Goal: Transaction & Acquisition: Purchase product/service

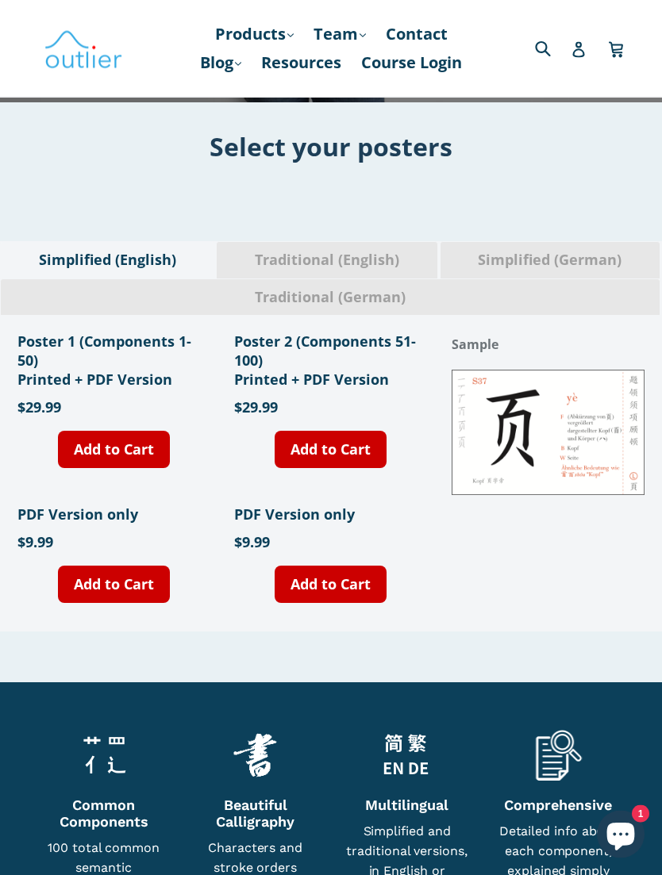
scroll to position [505, 0]
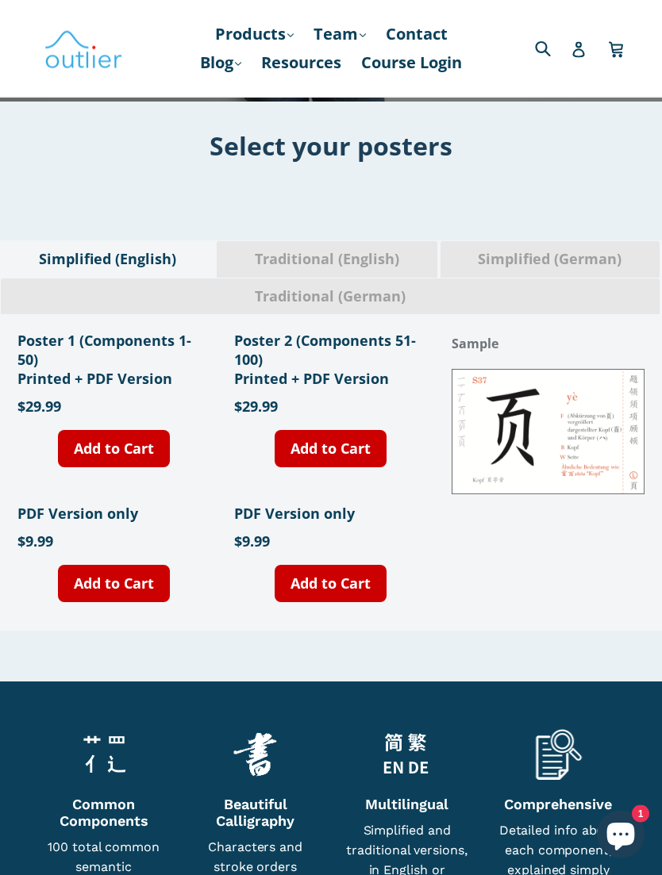
click at [383, 267] on span "Traditional (English)" at bounding box center [327, 260] width 196 height 21
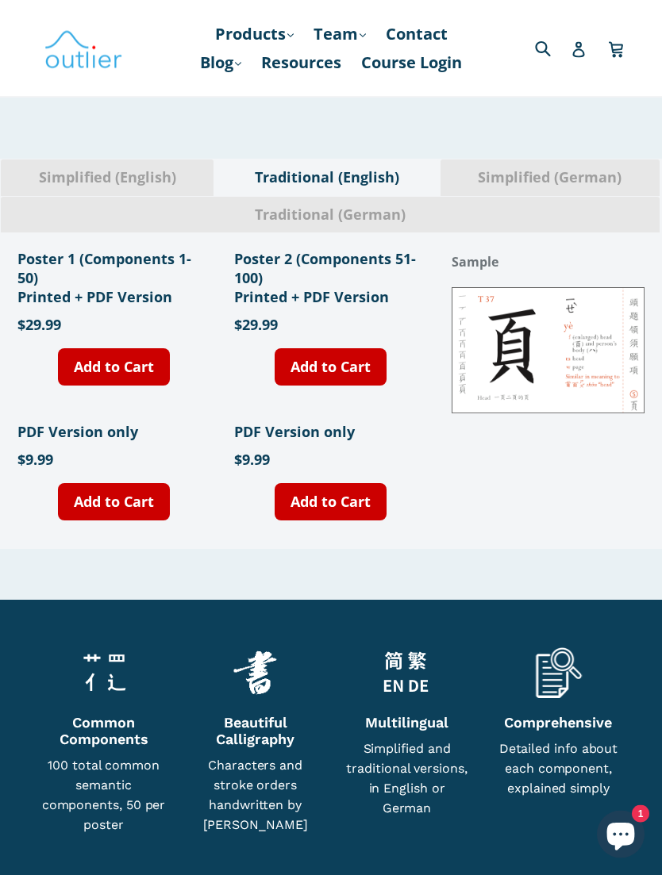
scroll to position [587, 0]
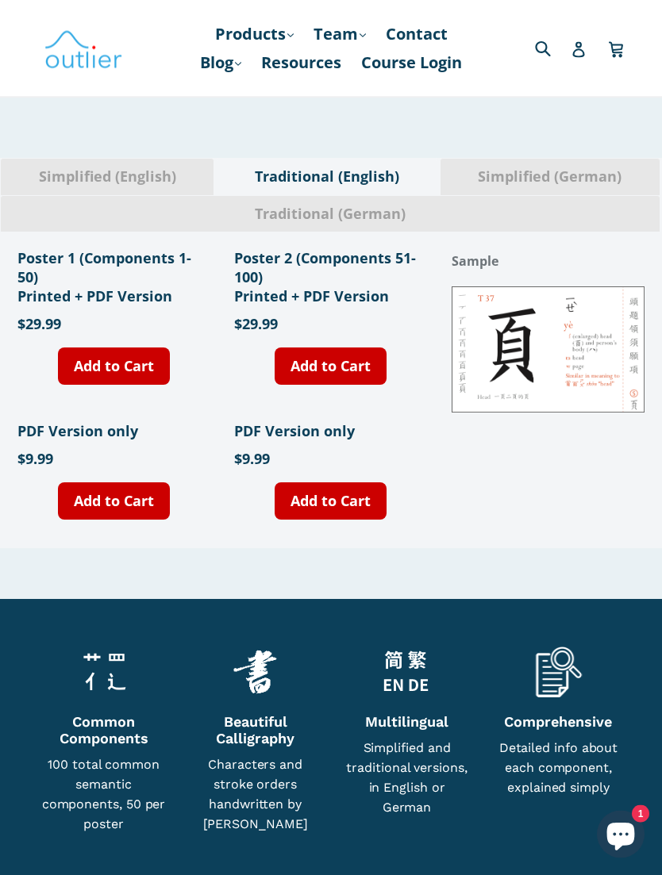
click at [54, 288] on h1 "Poster 1 (Components 1-50) Printed + PDF Version" at bounding box center [113, 277] width 193 height 57
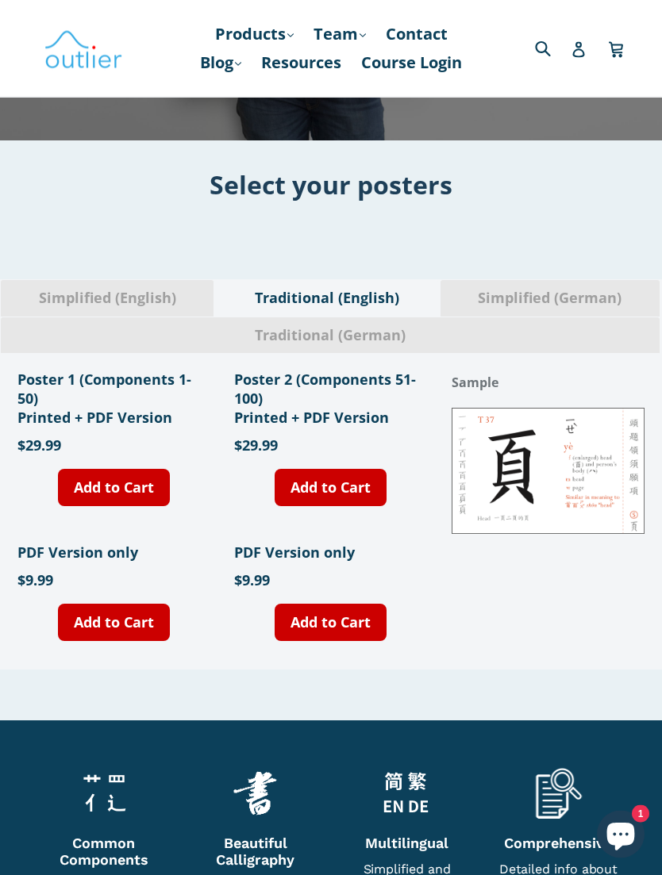
scroll to position [467, 0]
click at [577, 480] on img at bounding box center [548, 470] width 193 height 125
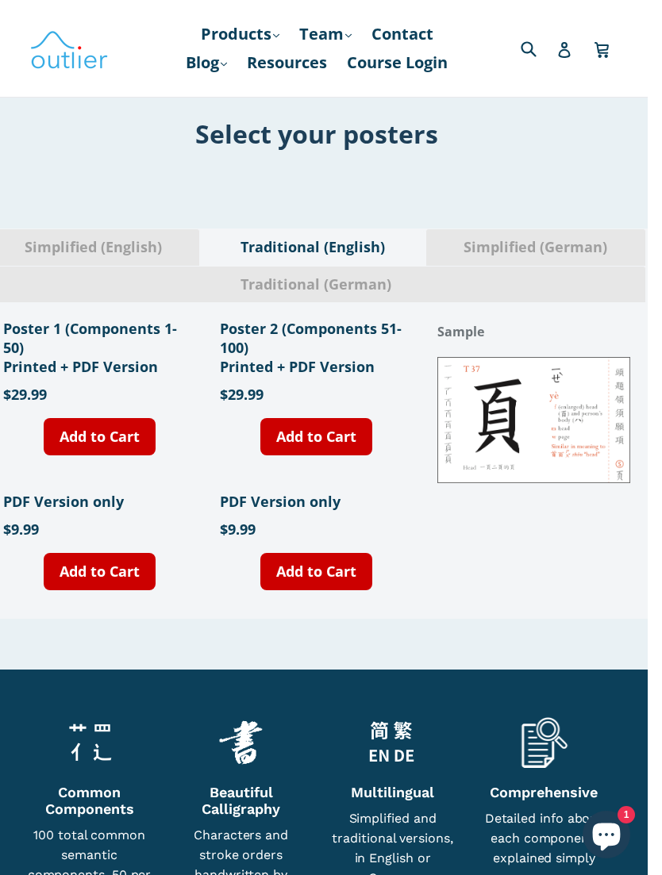
scroll to position [524, 0]
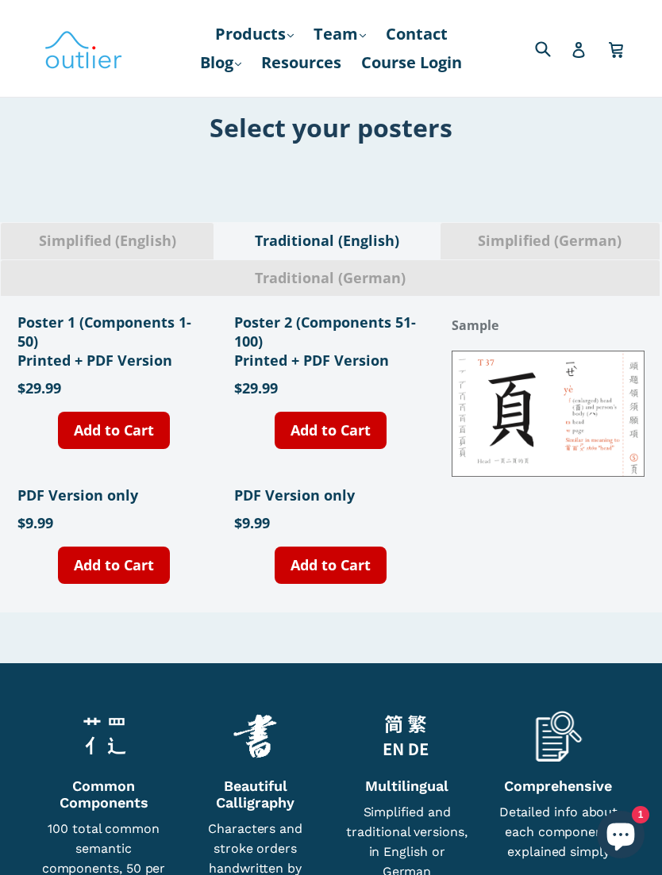
click at [112, 572] on link "Add to Cart" at bounding box center [114, 565] width 112 height 37
click at [360, 575] on link "Add to Cart" at bounding box center [331, 565] width 112 height 37
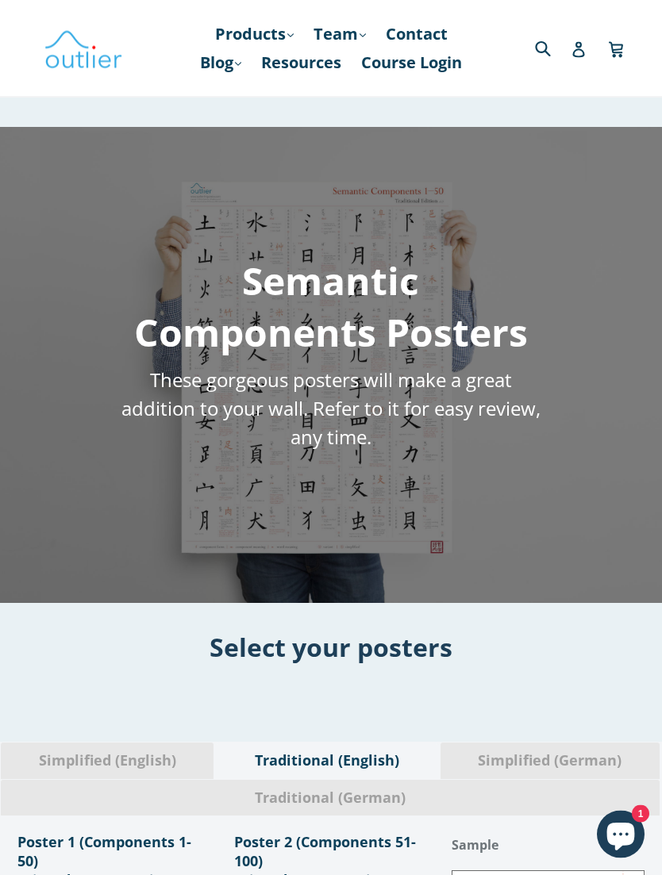
scroll to position [0, 0]
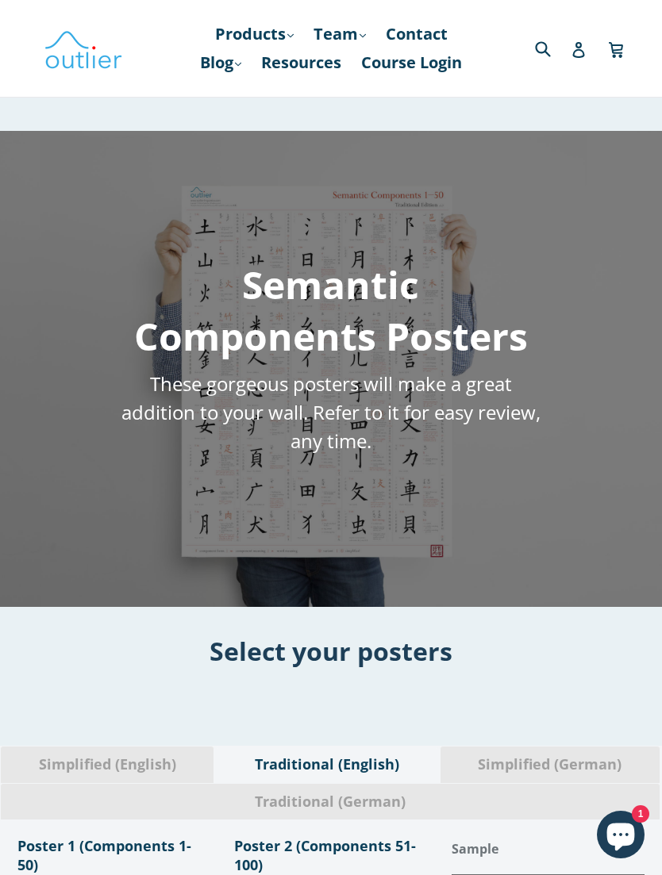
click at [625, 51] on link "Cart Cart" at bounding box center [617, 48] width 18 height 37
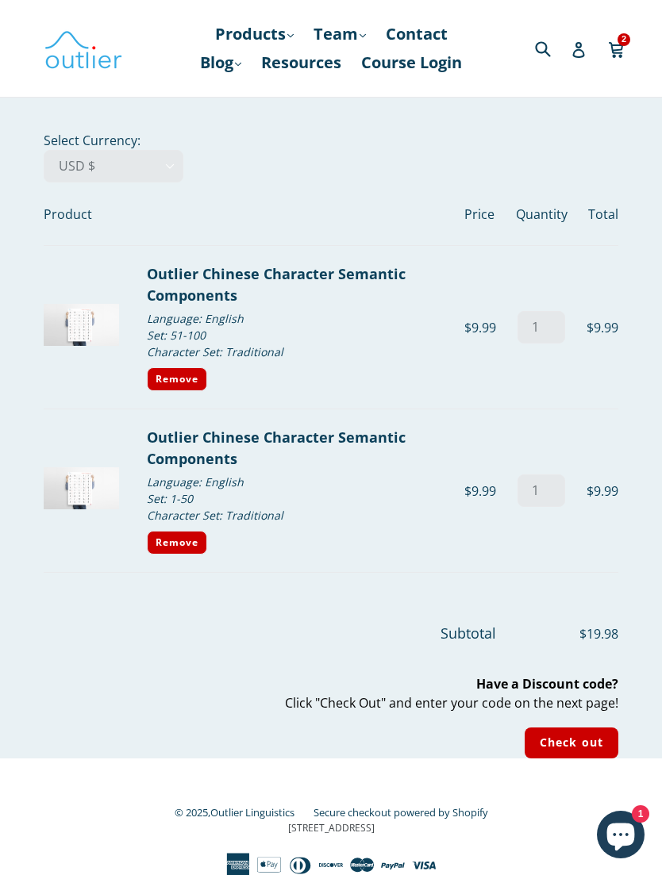
scroll to position [13, 0]
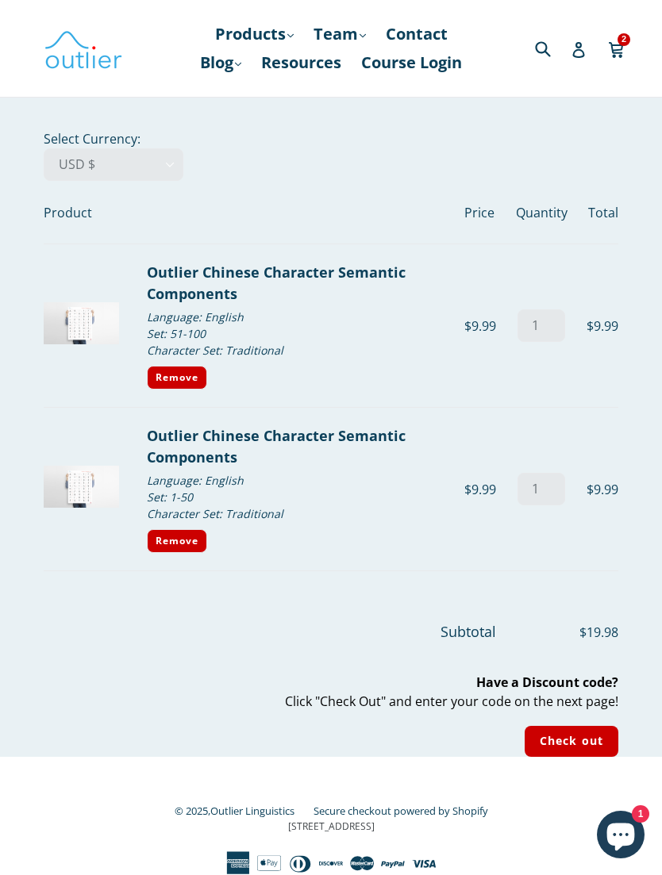
click at [587, 727] on input "Check out" at bounding box center [572, 741] width 94 height 31
